Goal: Information Seeking & Learning: Learn about a topic

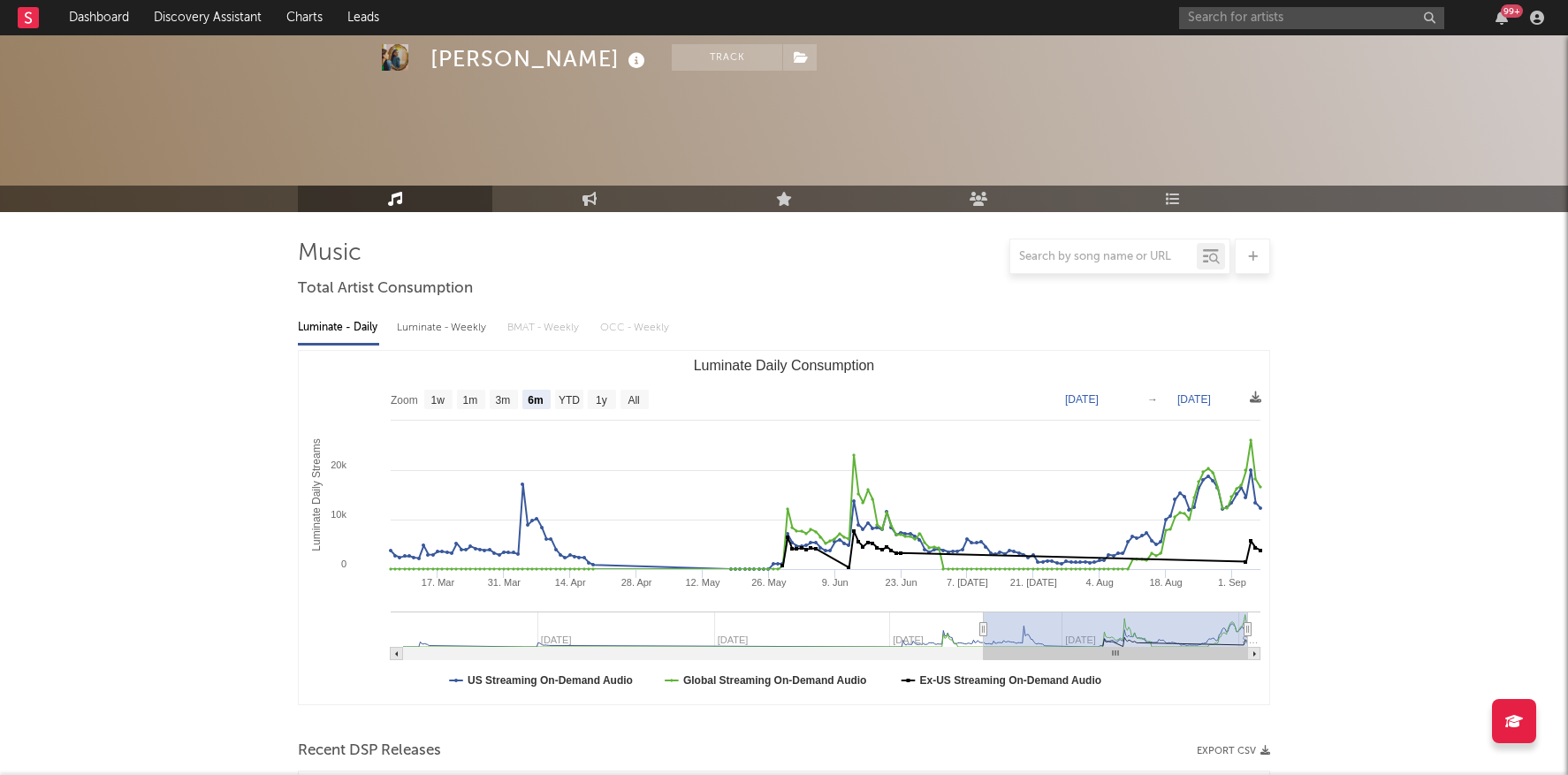
select select "6m"
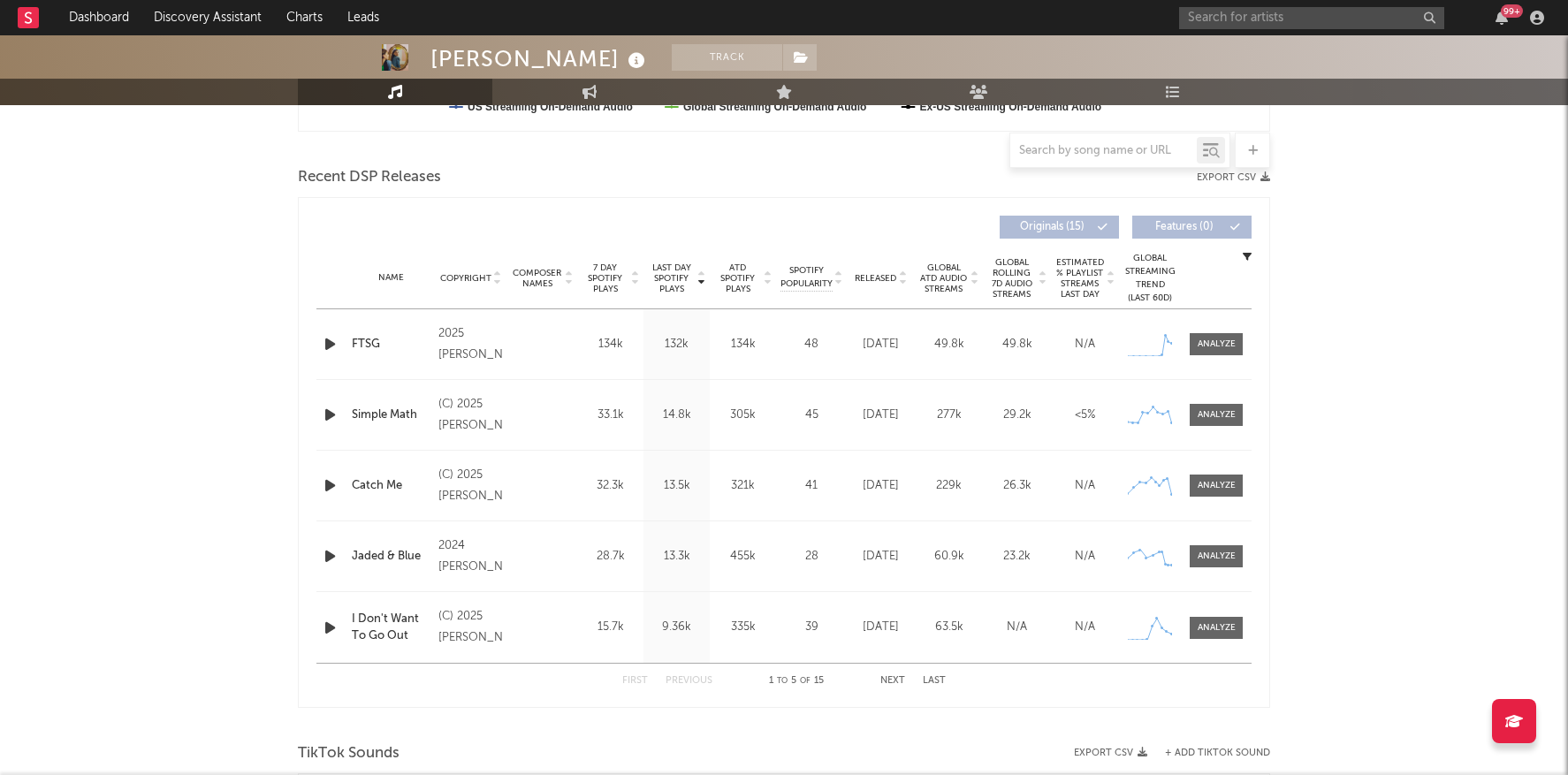
click at [1271, 32] on div "99 +" at bounding box center [1365, 17] width 371 height 35
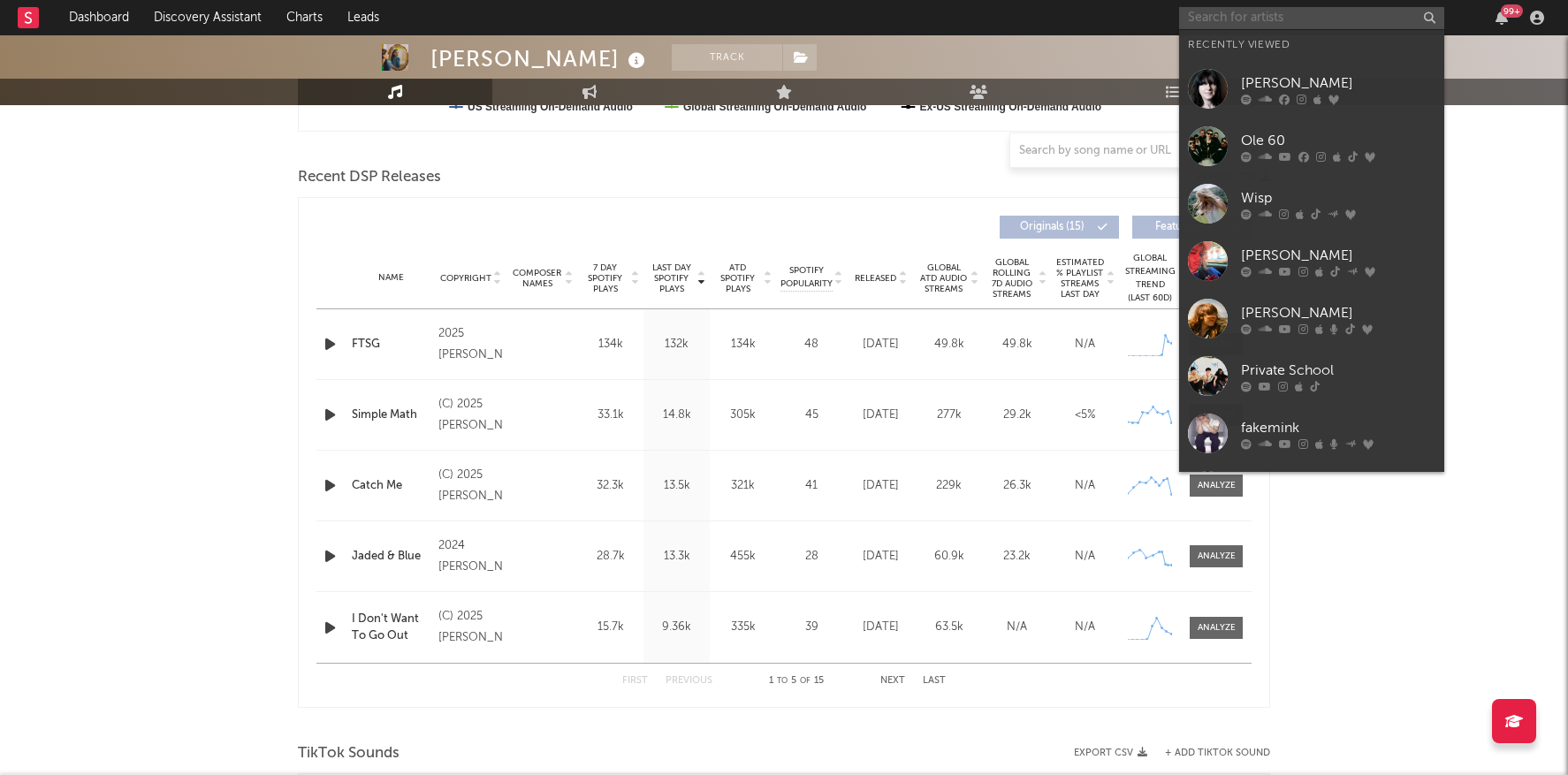
click at [1271, 28] on input "text" at bounding box center [1312, 18] width 265 height 22
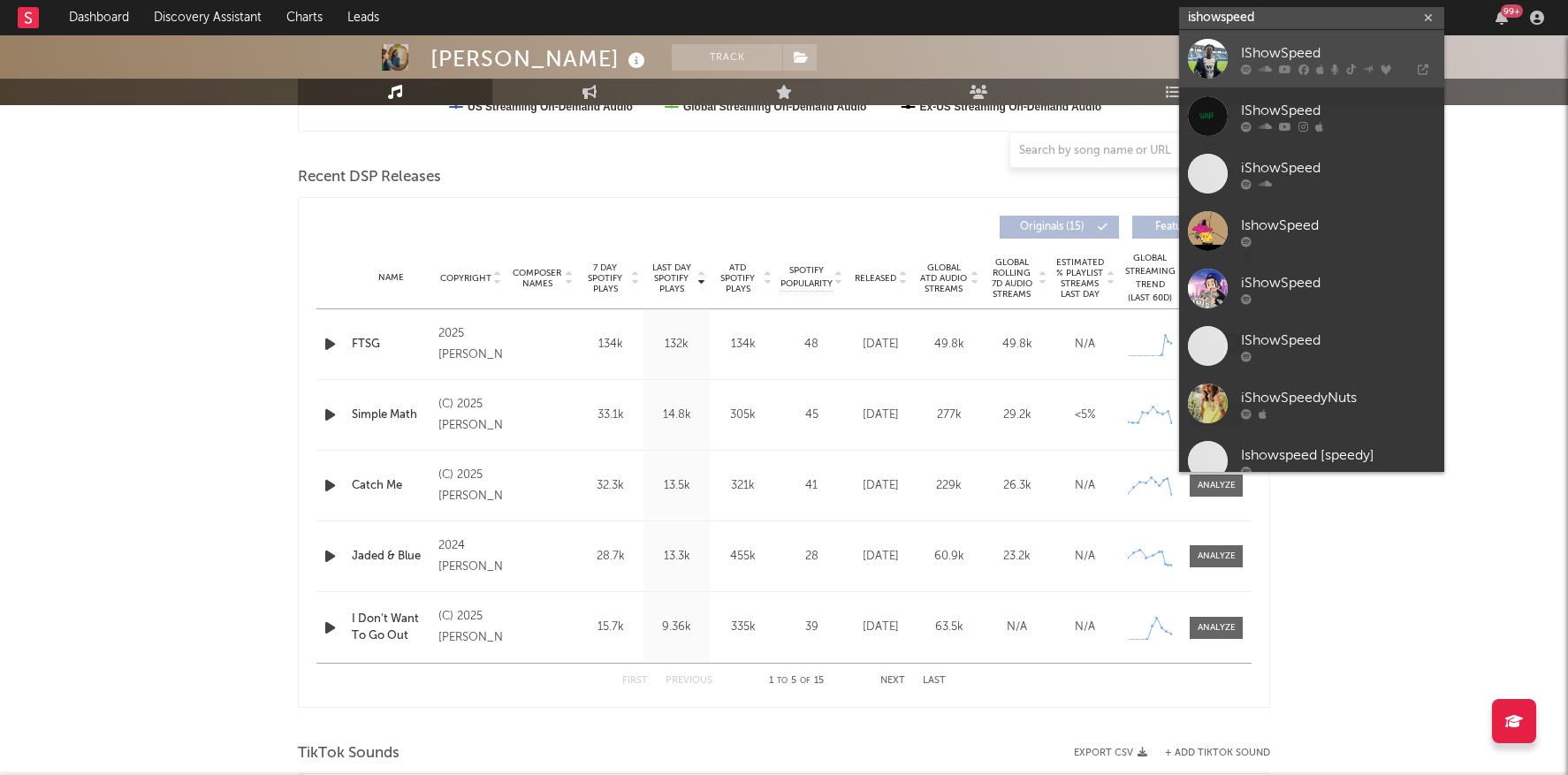
type input "ishowspeed"
click at [1276, 44] on div "IShowSpeed" at bounding box center [1338, 52] width 195 height 21
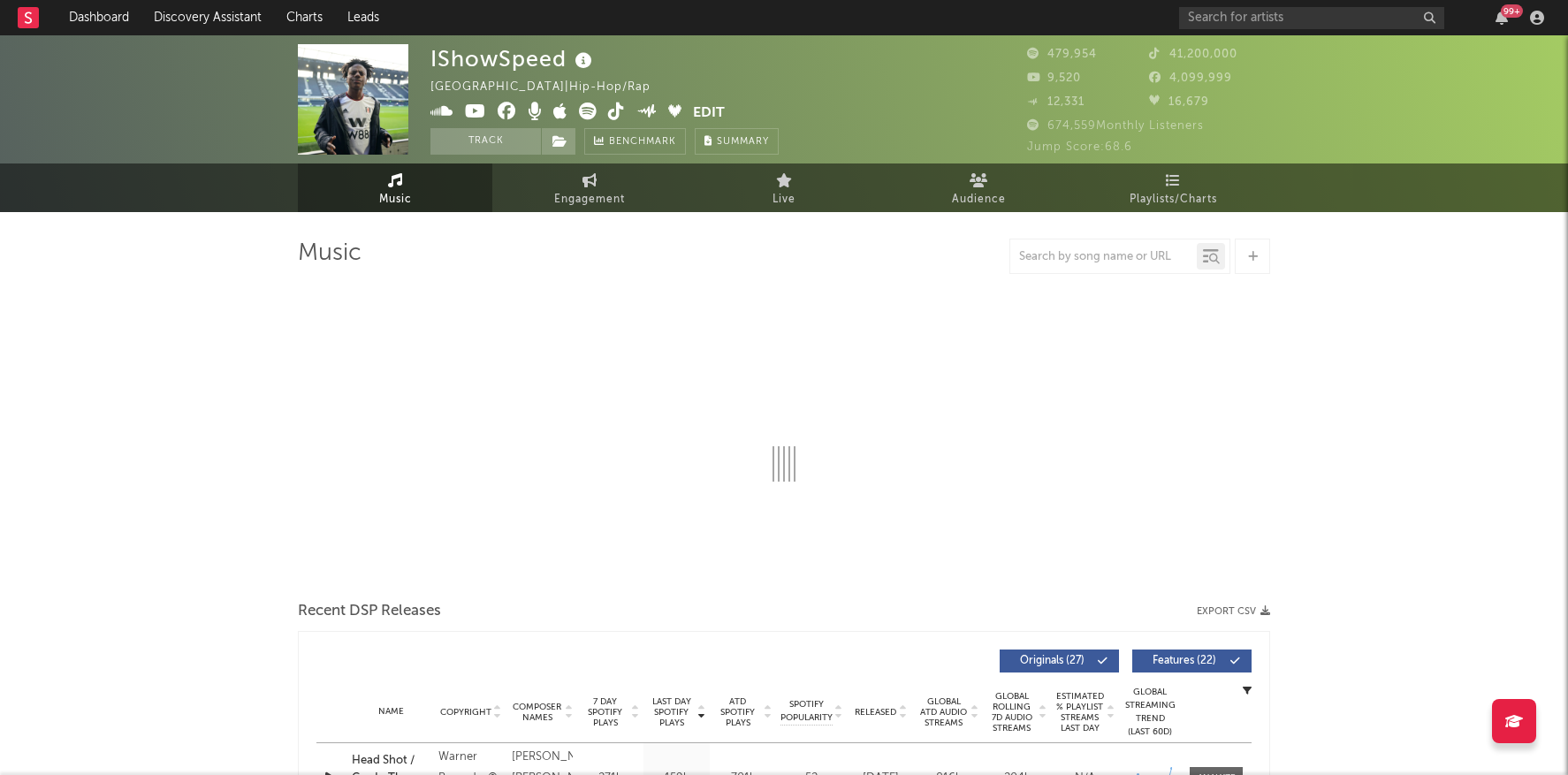
select select "6m"
